Goal: Find specific page/section: Find specific page/section

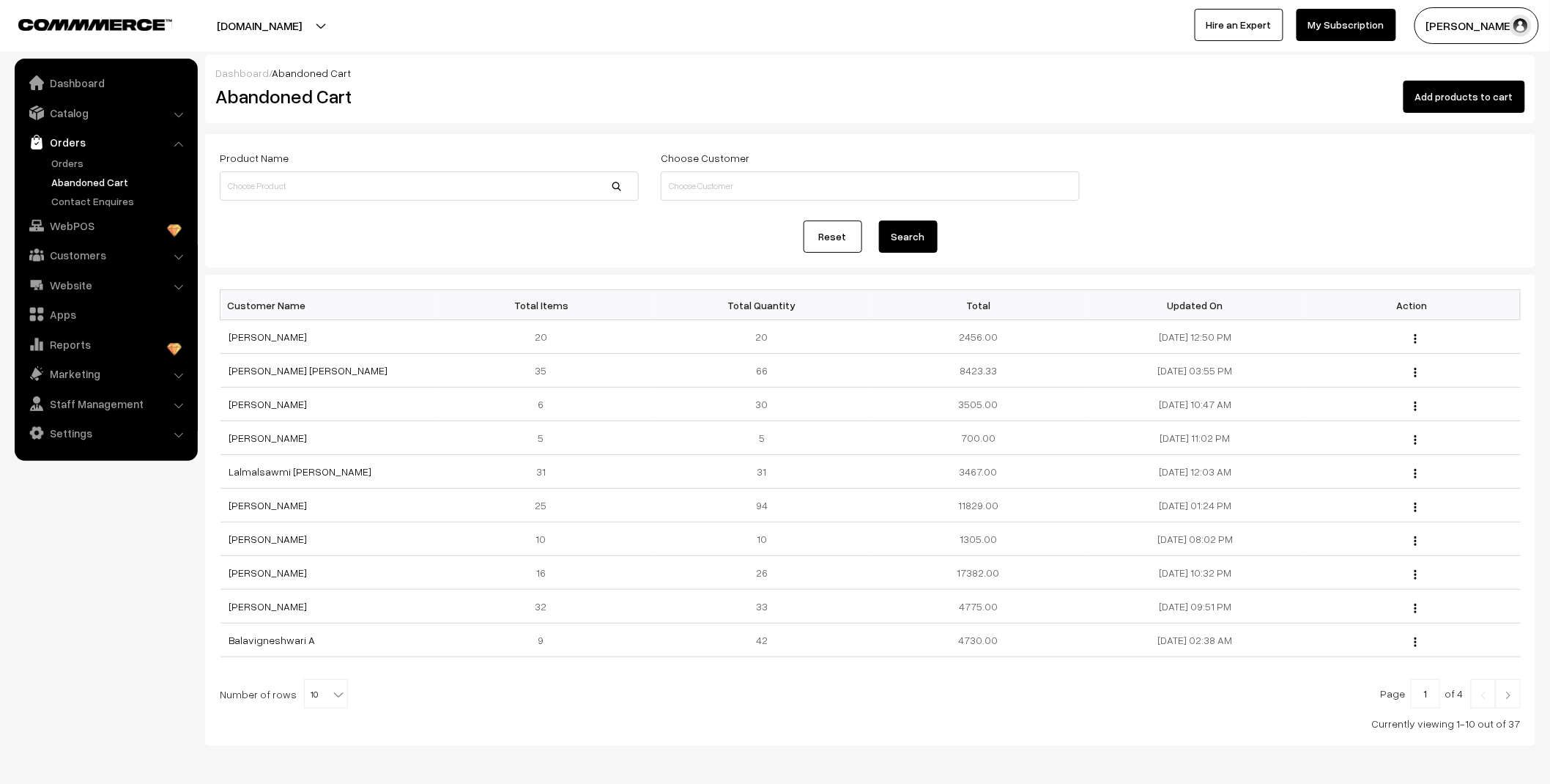
click at [59, 150] on link "Orders" at bounding box center [105, 142] width 174 height 26
click at [65, 163] on link "Orders" at bounding box center [120, 163] width 145 height 16
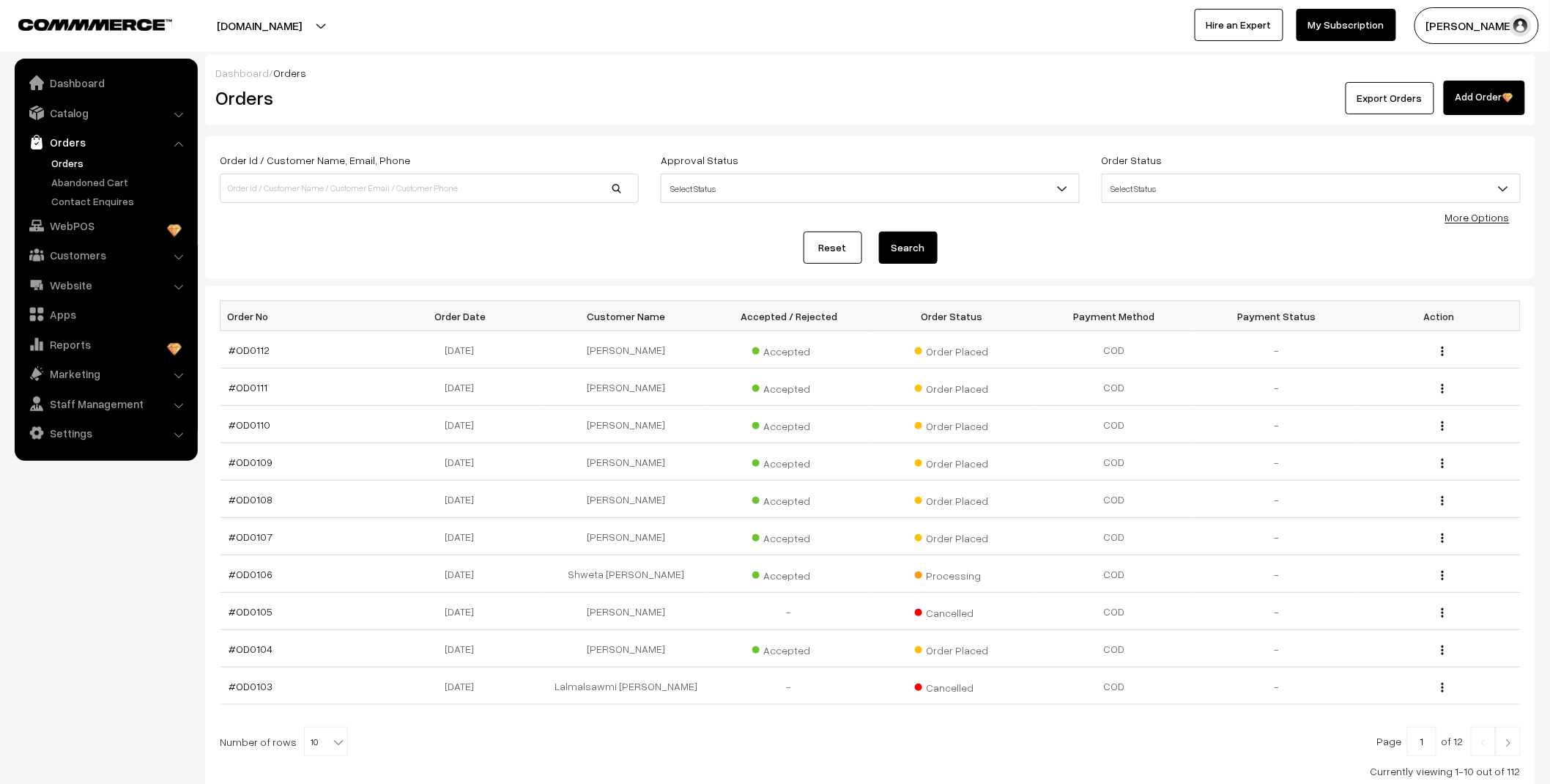
click at [76, 185] on link "Abandoned Cart" at bounding box center [120, 182] width 145 height 16
